Goal: Task Accomplishment & Management: Use online tool/utility

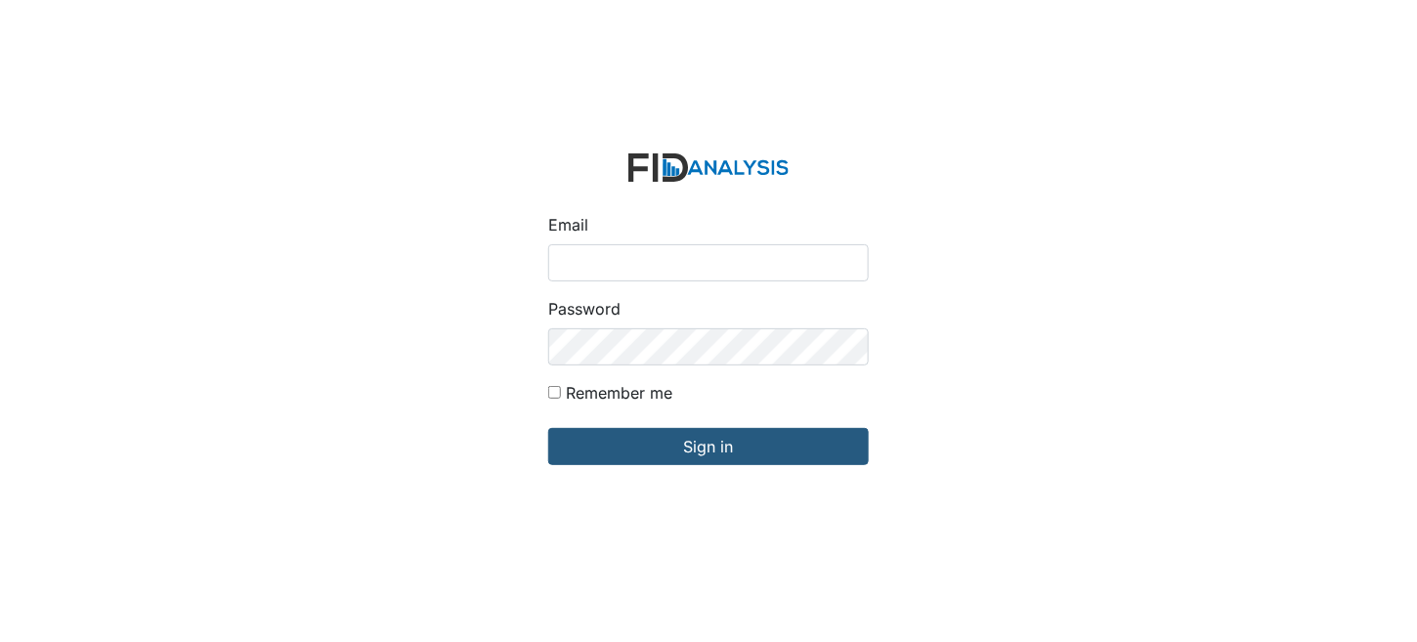
click at [601, 270] on input "Email" at bounding box center [708, 262] width 321 height 37
type input "[EMAIL_ADDRESS][DOMAIN_NAME]"
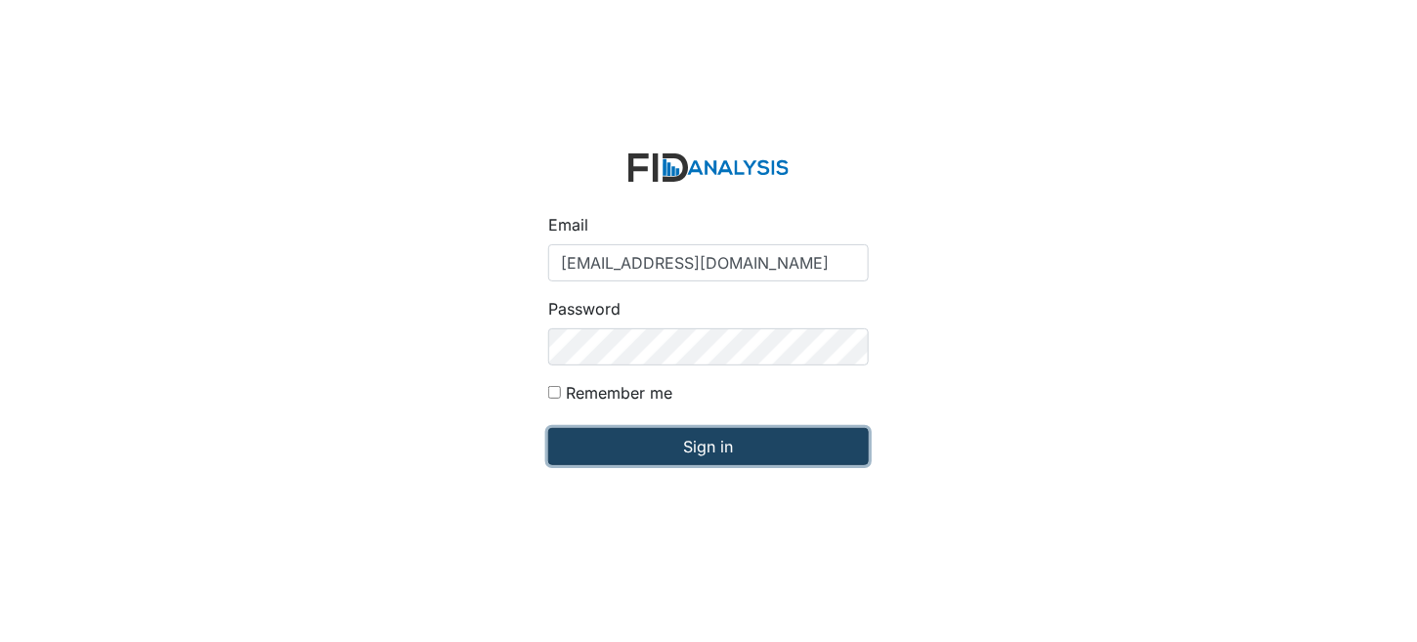
click at [736, 453] on input "Sign in" at bounding box center [708, 446] width 321 height 37
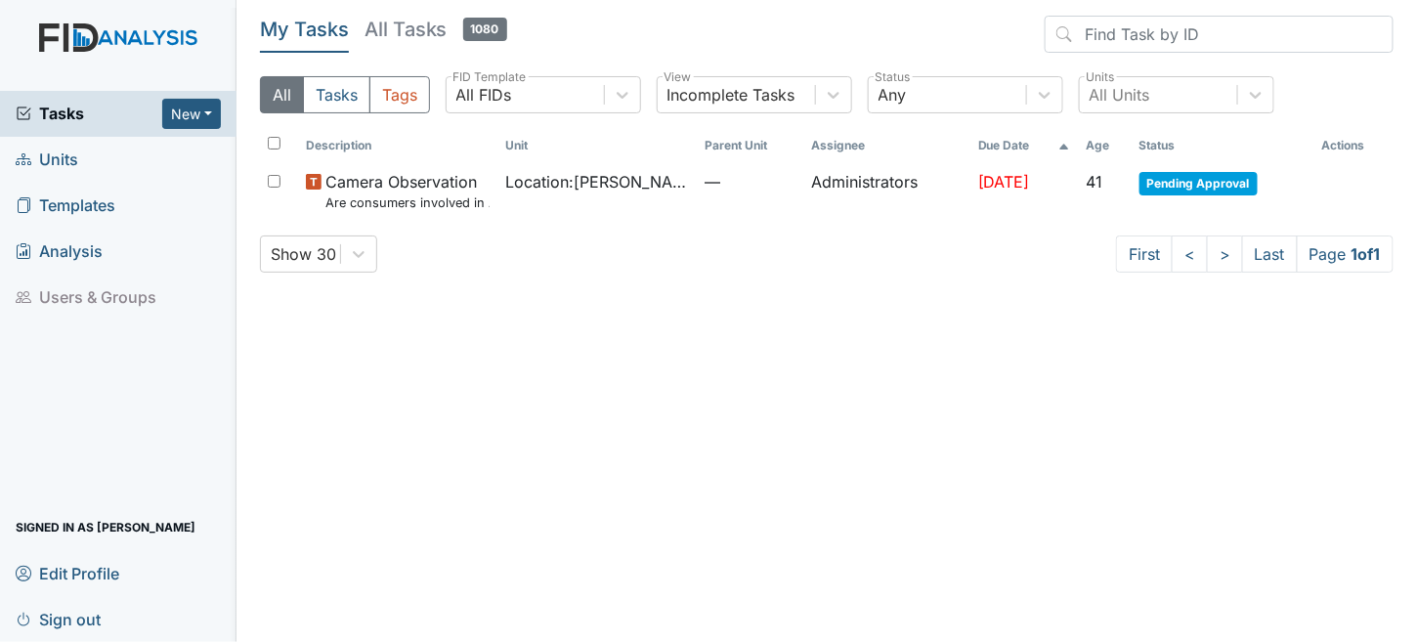
drag, startPoint x: 634, startPoint y: 351, endPoint x: 646, endPoint y: 348, distance: 12.1
click at [640, 351] on main "My Tasks All Tasks 1080 All Tasks Tags All FIDs FID Template Incomplete Tasks V…" at bounding box center [827, 321] width 1181 height 642
click at [54, 615] on span "Sign out" at bounding box center [58, 619] width 85 height 30
